Goal: Information Seeking & Learning: Learn about a topic

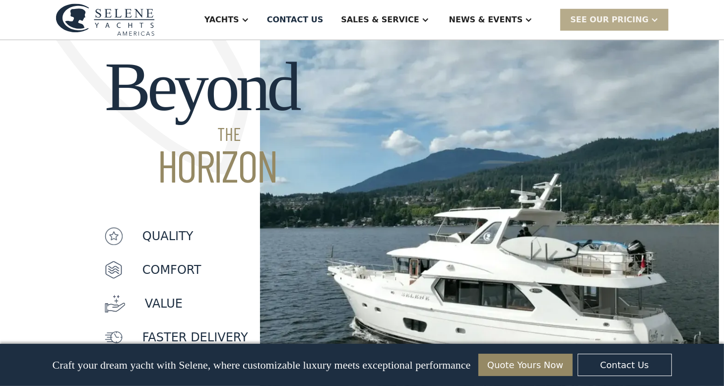
scroll to position [719, 0]
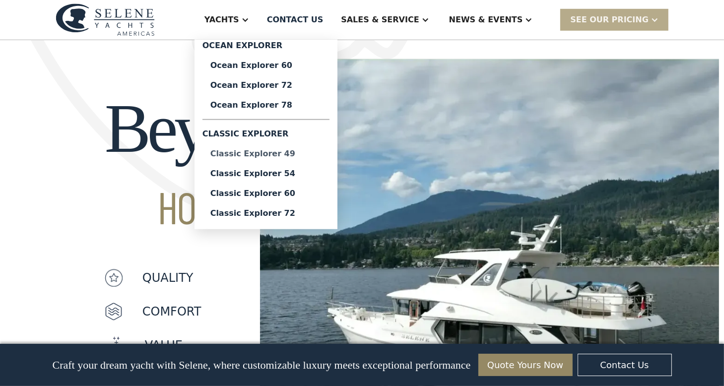
click at [305, 153] on div "Classic Explorer 49" at bounding box center [265, 154] width 111 height 8
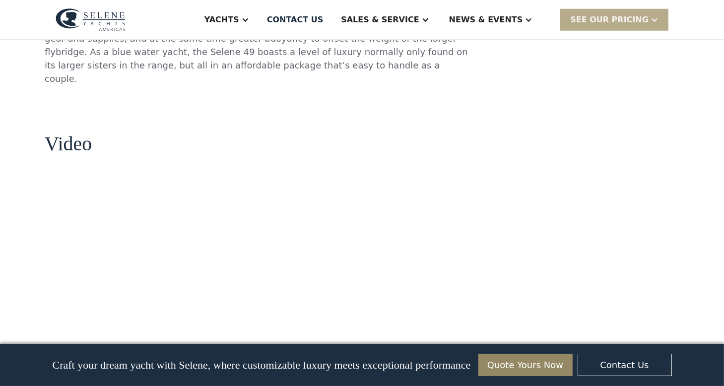
scroll to position [806, 0]
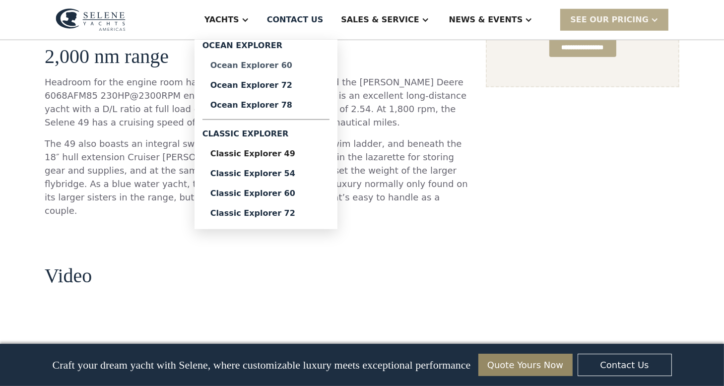
click at [307, 65] on div "Ocean Explorer 60" at bounding box center [265, 66] width 111 height 8
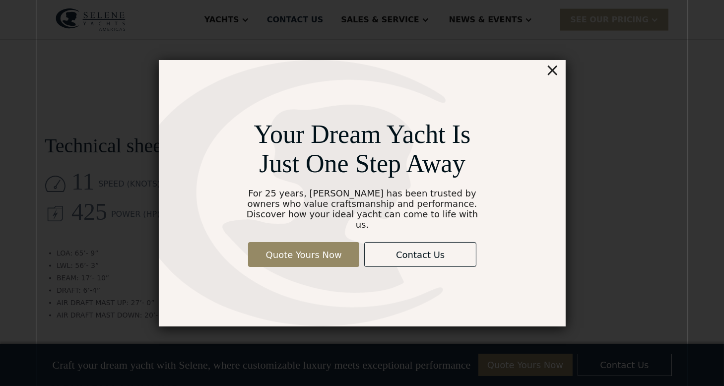
scroll to position [1637, 0]
